Goal: Communication & Community: Share content

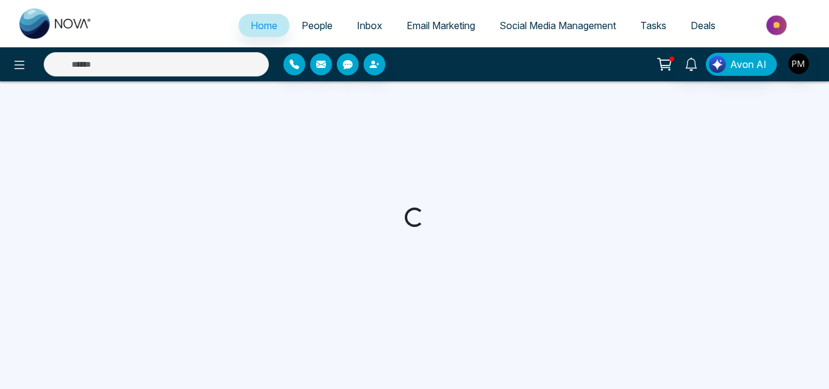
select select "*"
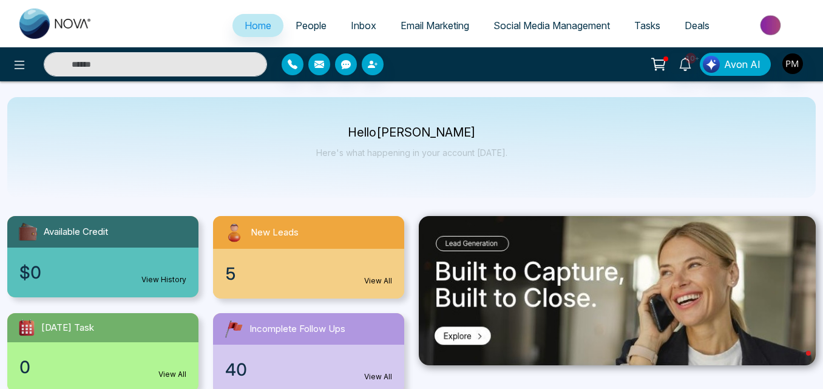
click at [555, 30] on span "Social Media Management" at bounding box center [551, 25] width 116 height 12
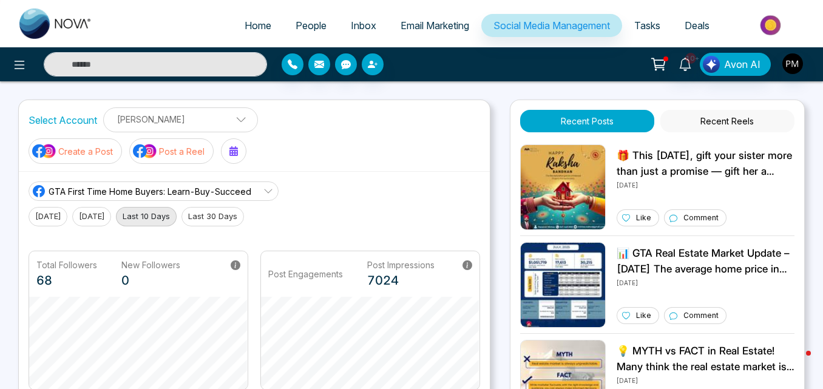
click at [113, 145] on p "Create a Post" at bounding box center [85, 151] width 55 height 13
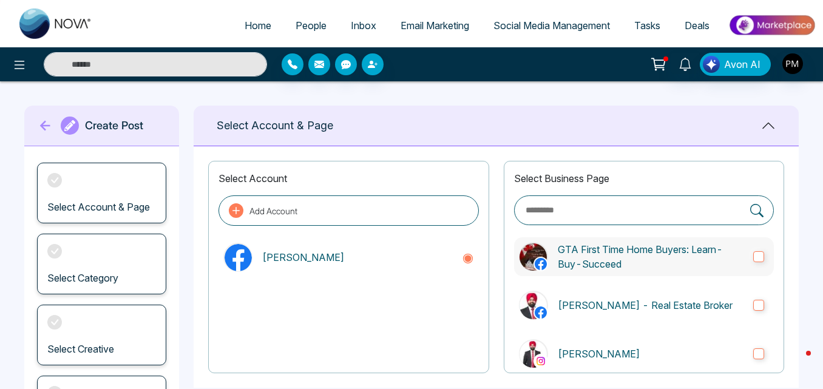
click at [620, 271] on p "GTA First Time Home Buyers: Learn-Buy-Succeed" at bounding box center [651, 256] width 186 height 29
click at [619, 305] on p "[PERSON_NAME] - Real Estate Broker" at bounding box center [651, 305] width 186 height 15
click at [584, 350] on p "[PERSON_NAME]" at bounding box center [651, 353] width 186 height 15
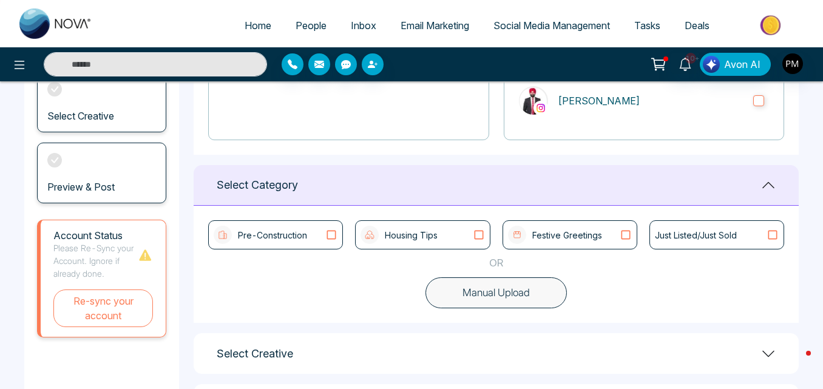
scroll to position [243, 0]
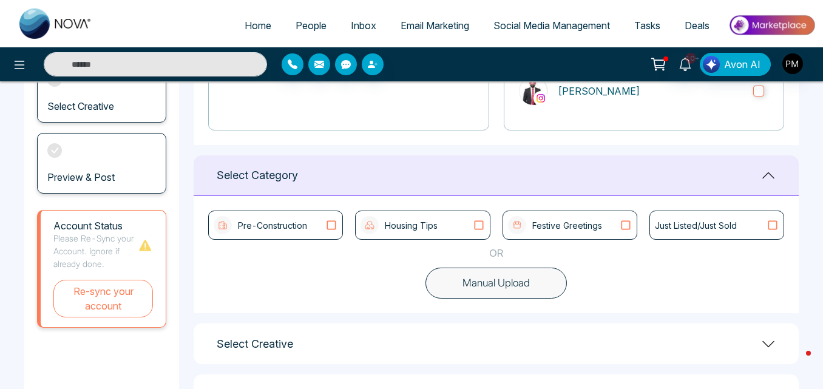
click at [497, 288] on button "Manual Upload" at bounding box center [495, 284] width 141 height 32
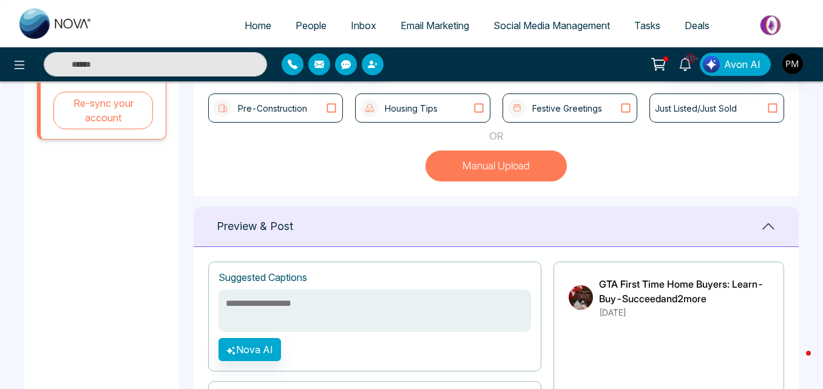
scroll to position [364, 0]
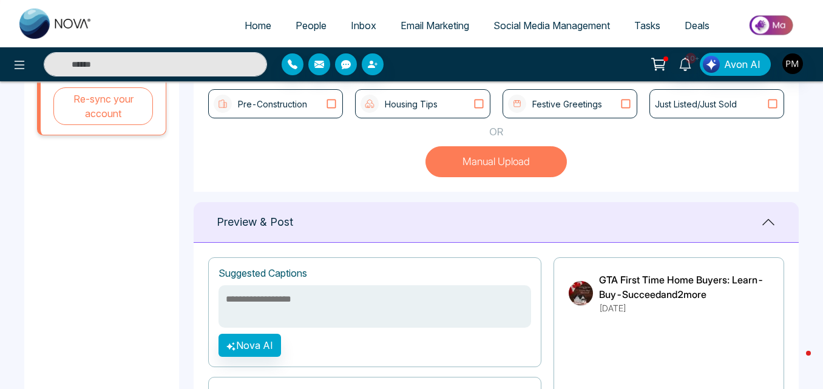
click at [315, 302] on textarea at bounding box center [374, 306] width 312 height 42
paste textarea "**********"
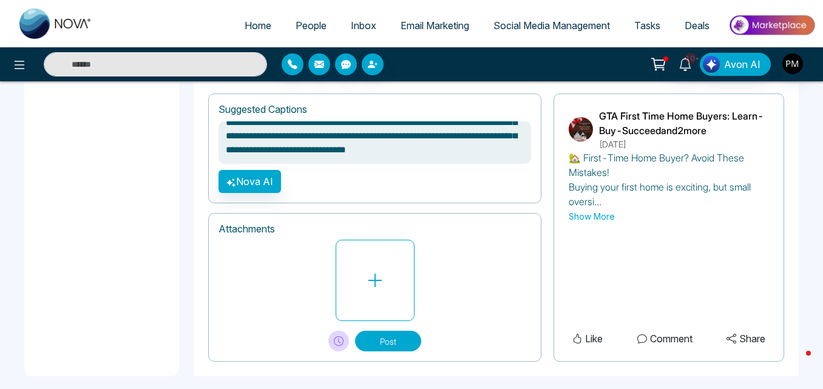
scroll to position [539, 0]
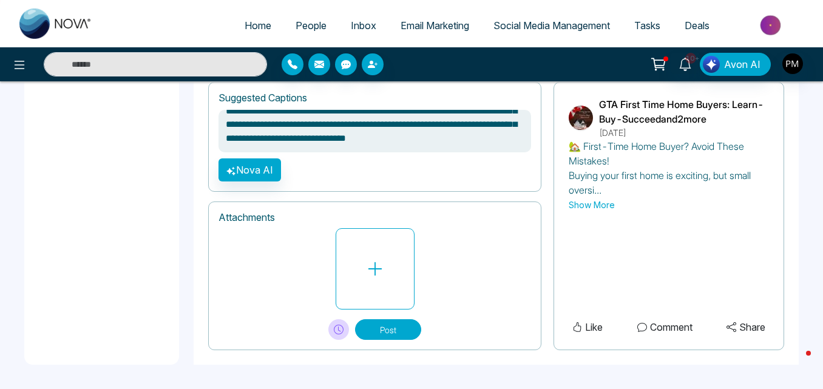
type textarea "**********"
click at [588, 204] on button "Show More" at bounding box center [591, 204] width 46 height 13
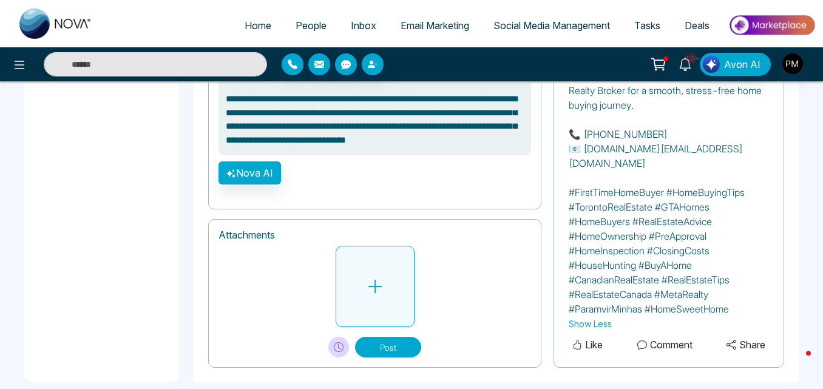
scroll to position [758, 0]
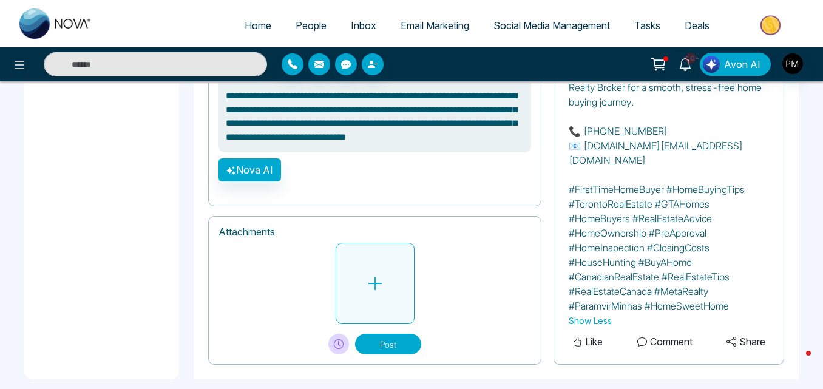
click at [388, 268] on button at bounding box center [375, 283] width 79 height 81
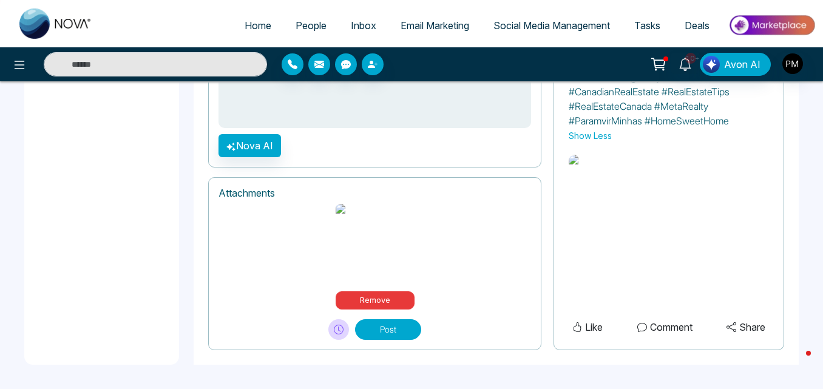
scroll to position [960, 0]
click at [410, 327] on button "Post" at bounding box center [388, 329] width 66 height 21
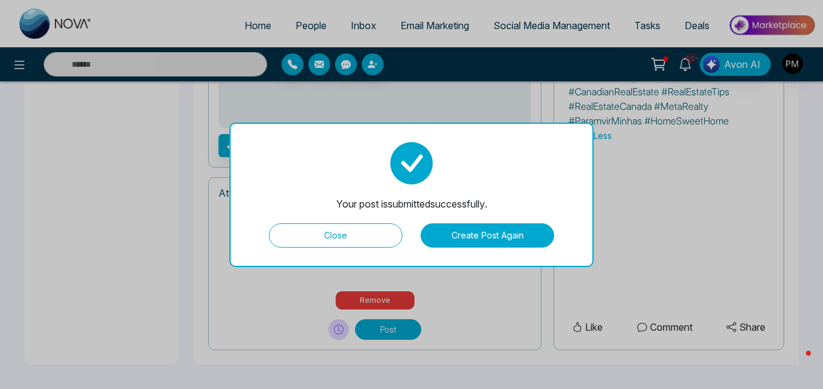
click at [372, 237] on button "Close" at bounding box center [335, 235] width 133 height 24
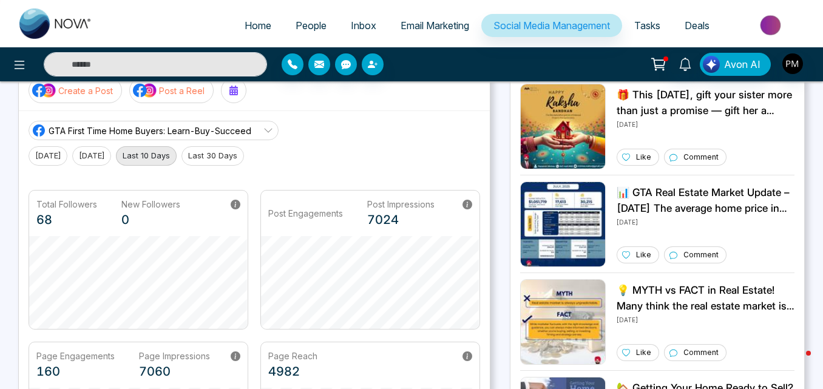
scroll to position [121, 0]
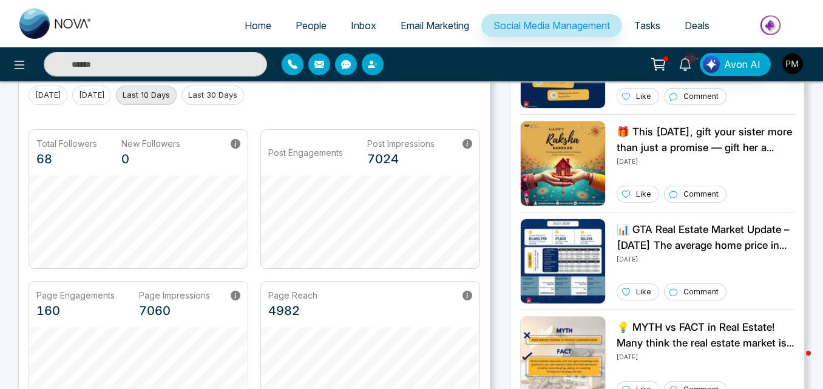
click at [548, 29] on span "Social Media Management" at bounding box center [551, 25] width 116 height 12
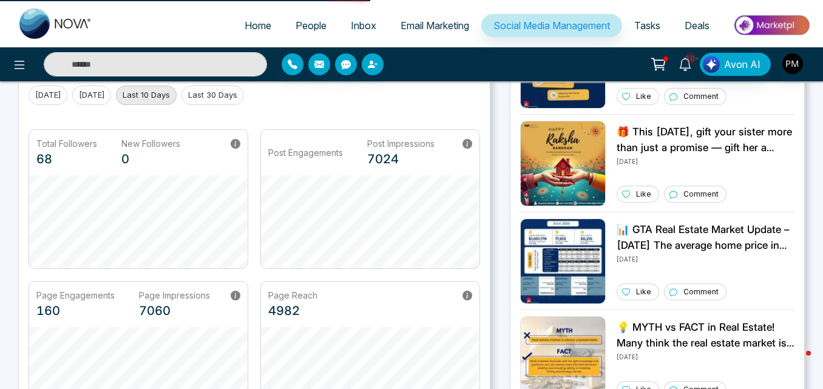
scroll to position [0, 0]
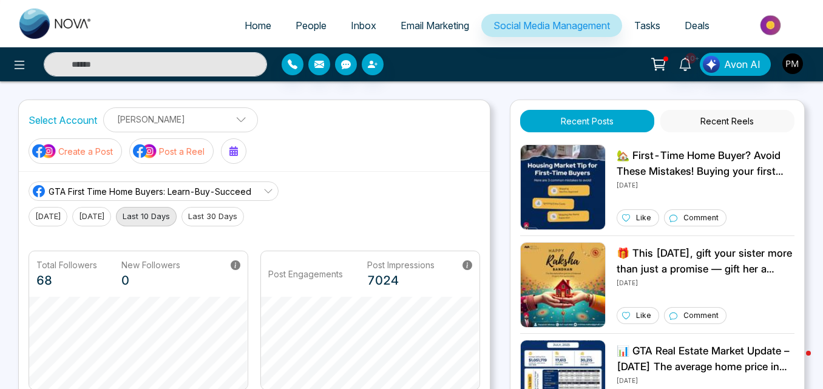
click at [113, 145] on p "Create a Post" at bounding box center [85, 151] width 55 height 13
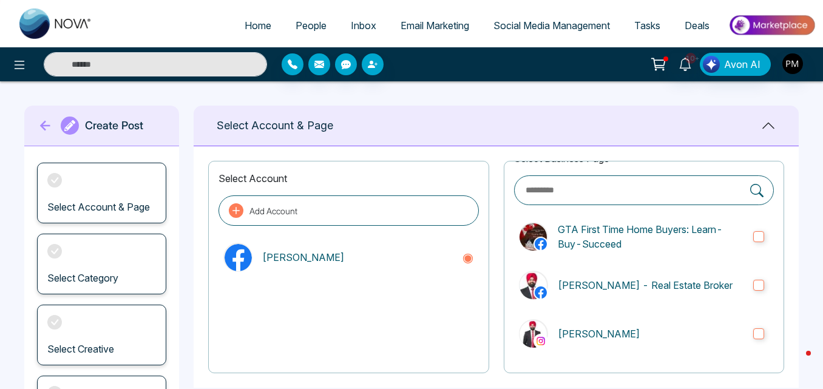
scroll to position [224, 0]
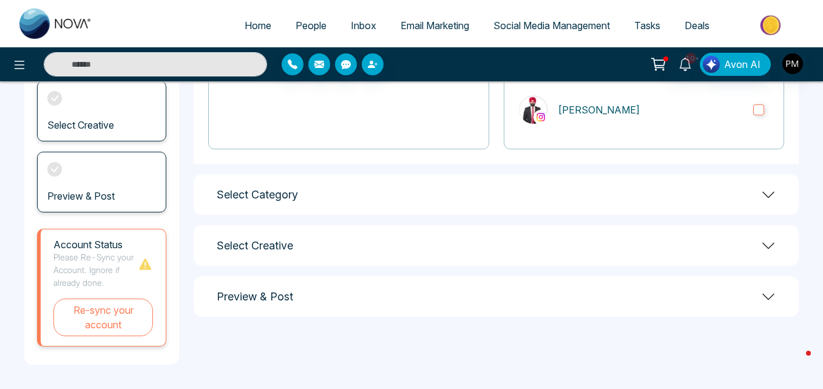
click at [315, 187] on div "Select Category" at bounding box center [496, 194] width 605 height 41
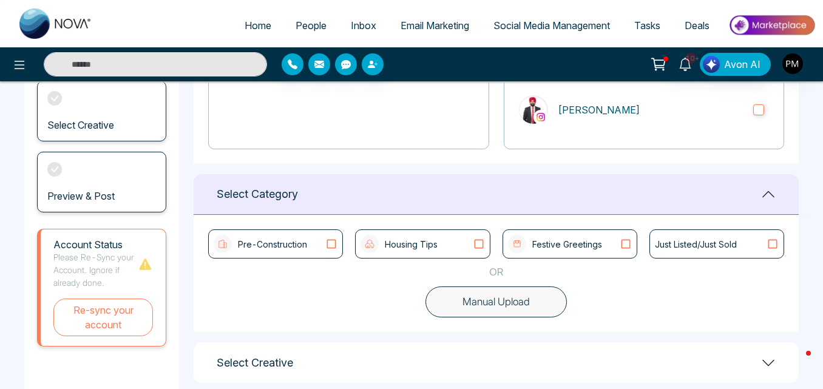
click at [512, 245] on img at bounding box center [517, 244] width 18 height 18
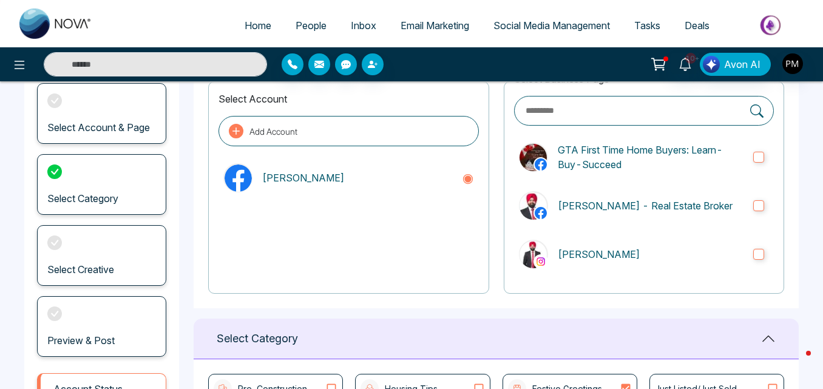
scroll to position [0, 0]
